Goal: Task Accomplishment & Management: Complete application form

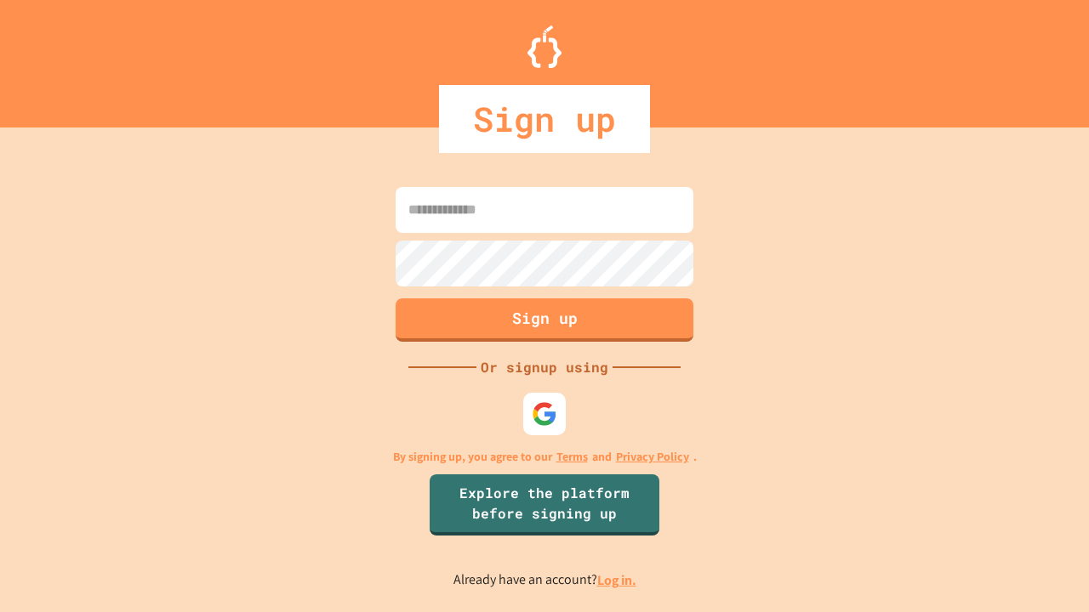
click at [617, 580] on link "Log in." at bounding box center [616, 580] width 39 height 18
